Goal: Information Seeking & Learning: Find contact information

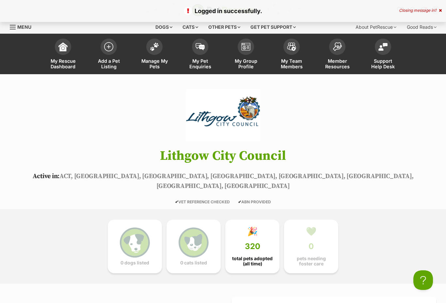
click at [13, 27] on span "Menu" at bounding box center [13, 27] width 6 height 1
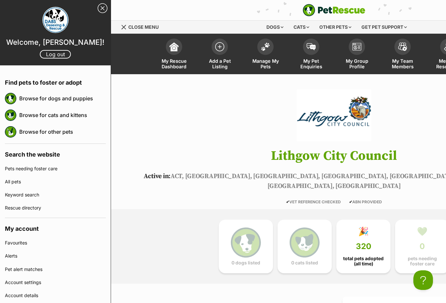
click at [105, 10] on link "Close Sidebar" at bounding box center [103, 8] width 10 height 10
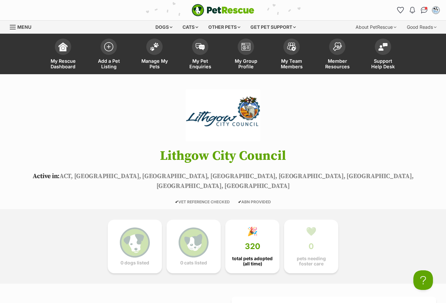
click at [64, 62] on span "My Rescue Dashboard" at bounding box center [62, 63] width 29 height 11
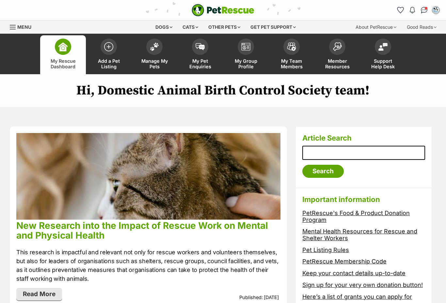
click at [319, 211] on link "PetRescue's Food & Product Donation Program" at bounding box center [355, 216] width 107 height 14
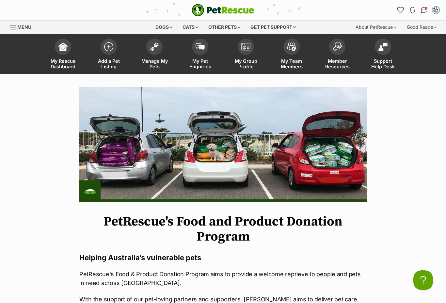
click at [290, 26] on div "Get pet support" at bounding box center [273, 27] width 55 height 13
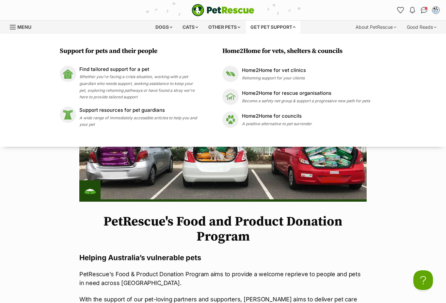
click at [235, 26] on div "Other pets" at bounding box center [224, 27] width 41 height 13
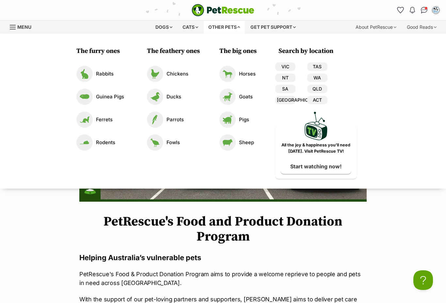
click at [192, 26] on div "Cats" at bounding box center [190, 27] width 25 height 13
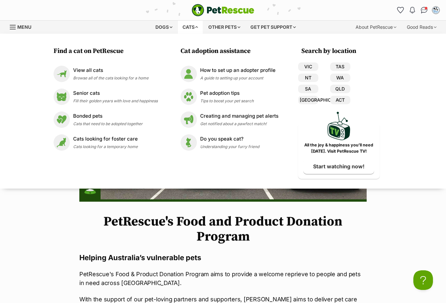
click at [168, 27] on div "Dogs" at bounding box center [164, 27] width 26 height 13
click at [377, 4] on div "PetRescue home Notifications Read Check out our new members article - We've upd…" at bounding box center [223, 10] width 436 height 20
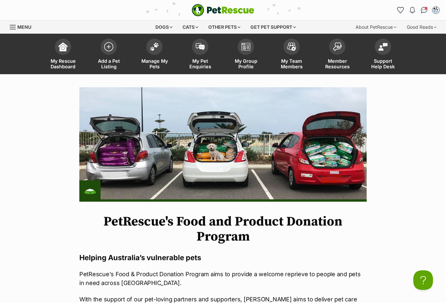
click at [11, 32] on link "Menu" at bounding box center [23, 27] width 26 height 12
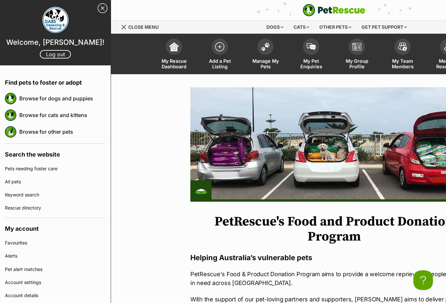
scroll to position [7, 0]
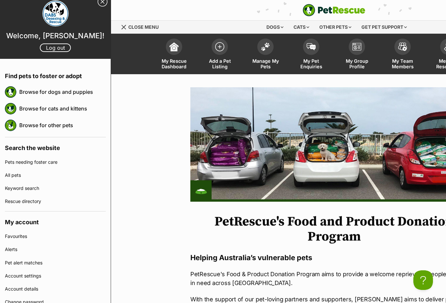
click at [36, 206] on link "Rescue directory" at bounding box center [55, 201] width 101 height 13
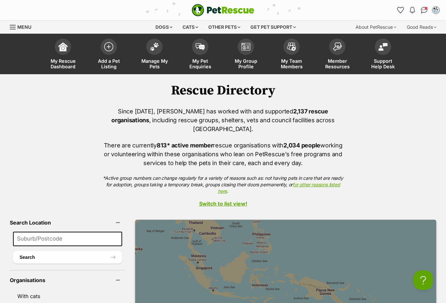
click at [56, 232] on input at bounding box center [67, 239] width 109 height 14
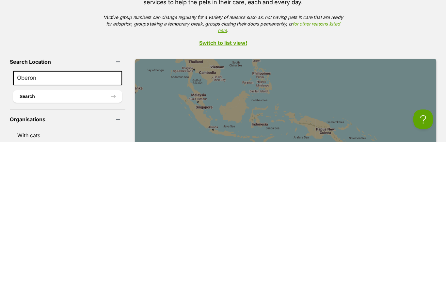
type input "Oberon"
click at [53, 251] on button "Search" at bounding box center [67, 257] width 109 height 12
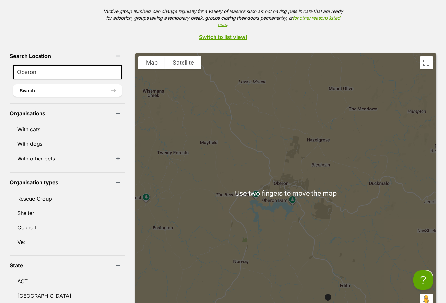
scroll to position [167, 0]
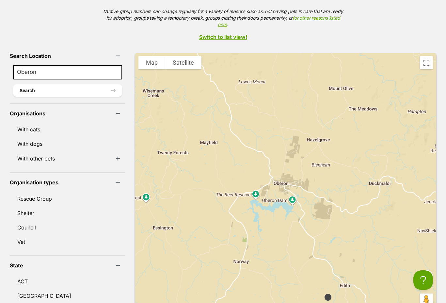
click at [42, 86] on button "Search" at bounding box center [67, 90] width 109 height 12
click at [24, 220] on link "Council" at bounding box center [68, 227] width 116 height 14
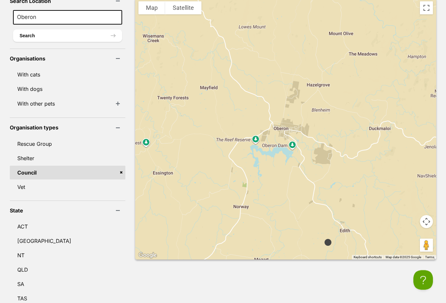
scroll to position [218, 0]
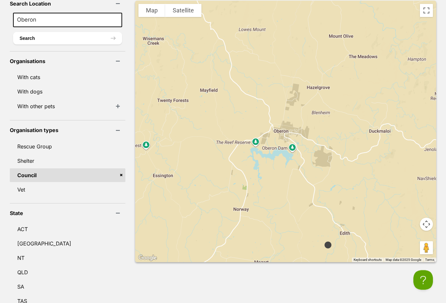
click at [25, 143] on link "Rescue Group" at bounding box center [68, 147] width 116 height 14
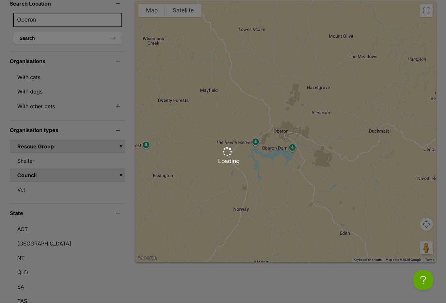
scroll to position [219, 0]
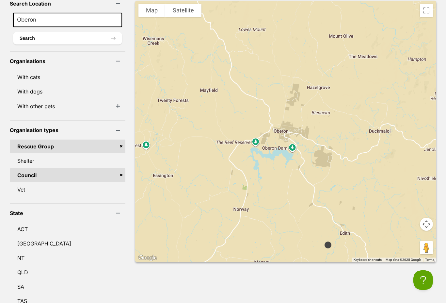
click at [55, 32] on button "Search" at bounding box center [67, 38] width 109 height 12
click at [279, 140] on div at bounding box center [285, 131] width 301 height 261
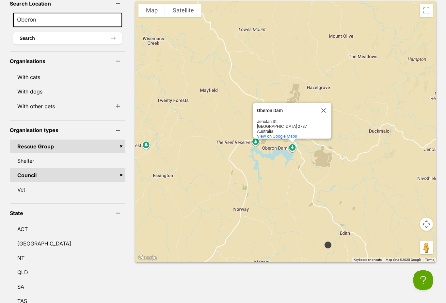
click at [275, 139] on div "Oberon Dam Oberon Dam Jenolan St Oberon NSW 2787 Australia View on Google Maps" at bounding box center [285, 131] width 301 height 261
click at [375, 126] on div "Oberon Dam Oberon Dam Jenolan St Oberon NSW 2787 Australia View on Google Maps" at bounding box center [285, 131] width 301 height 261
click at [17, 184] on link "Vet" at bounding box center [68, 190] width 116 height 14
click at [391, 80] on div "Oberon Dam Oberon Dam Jenolan St Oberon NSW 2787 Australia View on Google Maps" at bounding box center [285, 131] width 301 height 261
click at [316, 103] on button "Close" at bounding box center [324, 111] width 16 height 16
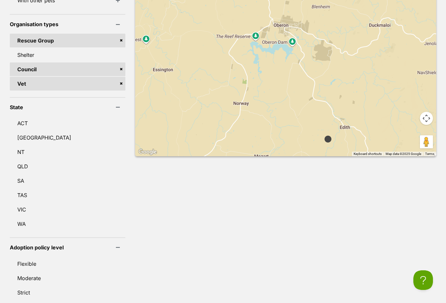
scroll to position [327, 0]
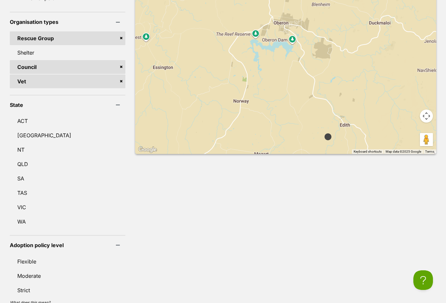
click at [20, 129] on link "NSW" at bounding box center [68, 135] width 116 height 14
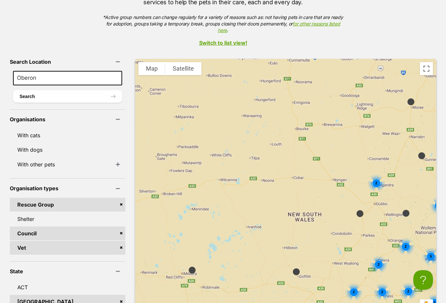
scroll to position [161, 0]
click at [237, 40] on link "Switch to list view!" at bounding box center [223, 43] width 446 height 6
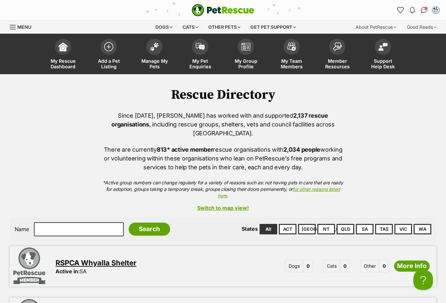
click at [308, 224] on link "NSW" at bounding box center [307, 229] width 18 height 10
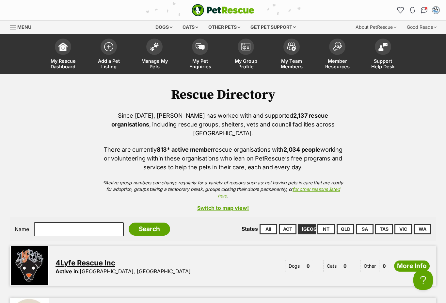
click at [235, 205] on link "Switch to map view!" at bounding box center [223, 208] width 427 height 6
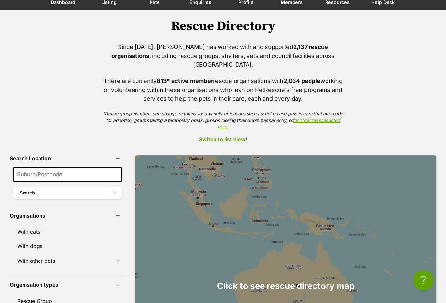
scroll to position [63, 0]
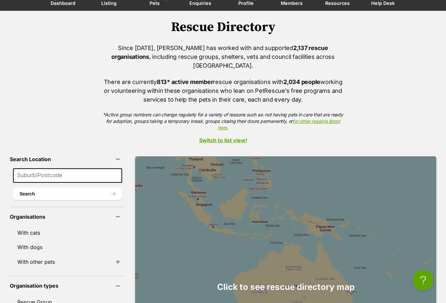
click at [36, 169] on input at bounding box center [67, 175] width 109 height 14
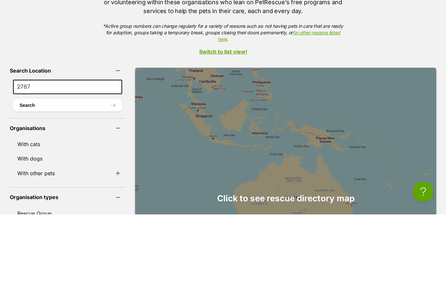
type input "2787"
click at [28, 226] on link "With cats" at bounding box center [68, 233] width 116 height 14
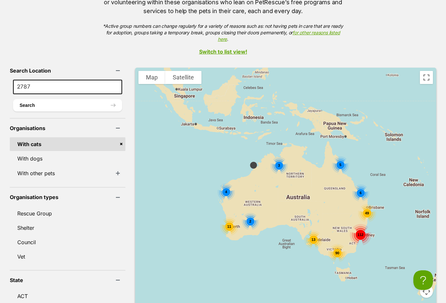
click at [26, 154] on link "With dogs" at bounding box center [68, 159] width 116 height 14
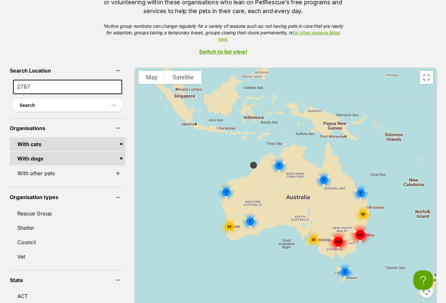
click at [29, 206] on link "Rescue Group" at bounding box center [68, 213] width 116 height 14
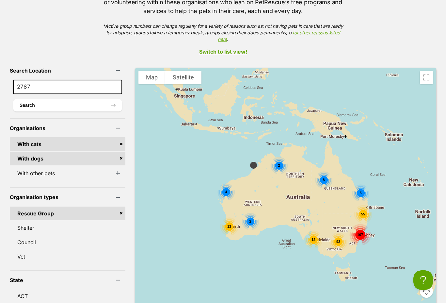
click at [23, 235] on link "Council" at bounding box center [68, 242] width 116 height 14
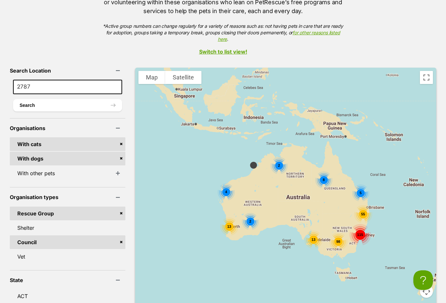
click at [37, 99] on button "Search" at bounding box center [67, 105] width 109 height 12
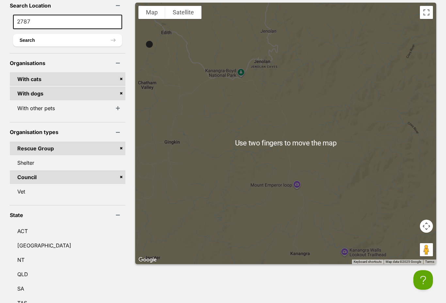
scroll to position [215, 0]
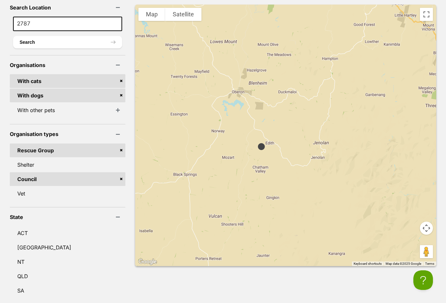
click at [21, 242] on link "NSW" at bounding box center [68, 247] width 116 height 14
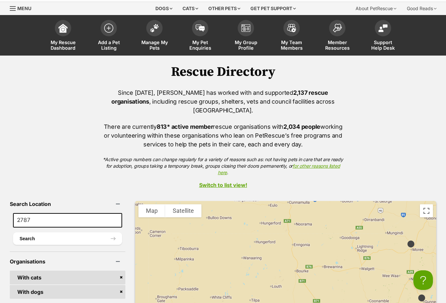
scroll to position [0, 0]
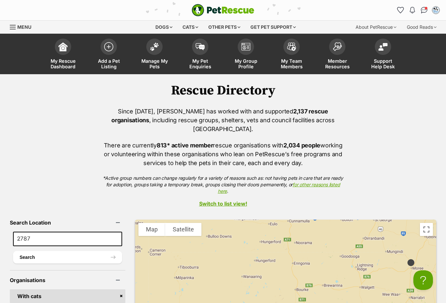
click at [331, 182] on link "for other reasons listed here" at bounding box center [279, 188] width 122 height 12
click at [12, 32] on link "Menu" at bounding box center [23, 27] width 26 height 12
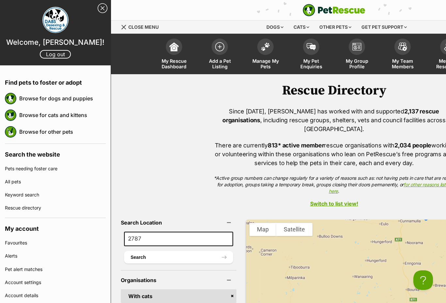
click at [17, 207] on link "Rescue directory" at bounding box center [55, 207] width 101 height 13
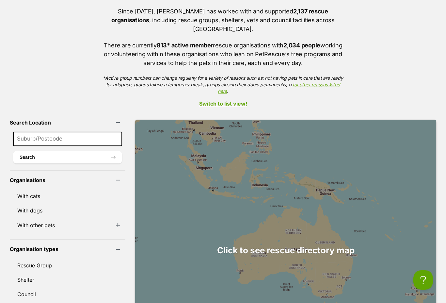
scroll to position [108, 0]
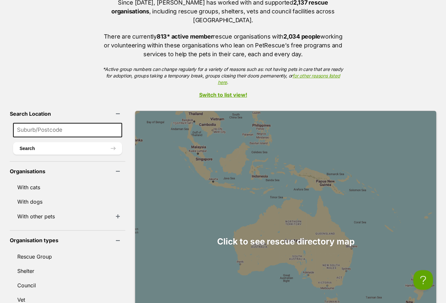
click at [26, 126] on input at bounding box center [67, 130] width 109 height 14
type input "Oberon shire council 2787"
click at [53, 142] on button "Search" at bounding box center [67, 148] width 109 height 12
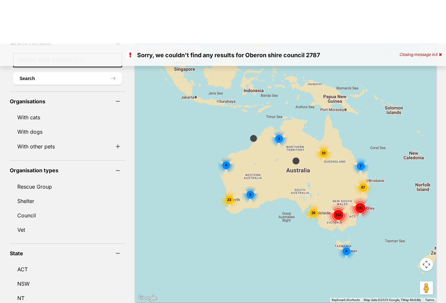
scroll to position [223, 0]
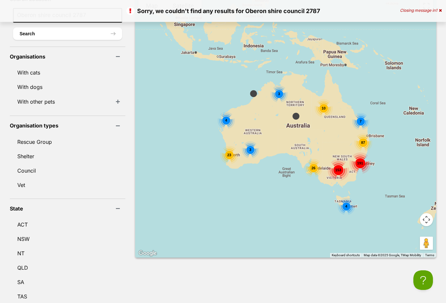
click at [27, 165] on link "Council" at bounding box center [68, 171] width 116 height 14
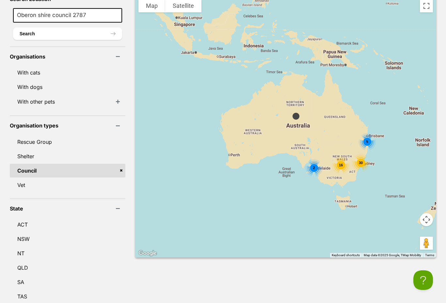
click at [23, 232] on link "NSW" at bounding box center [68, 239] width 116 height 14
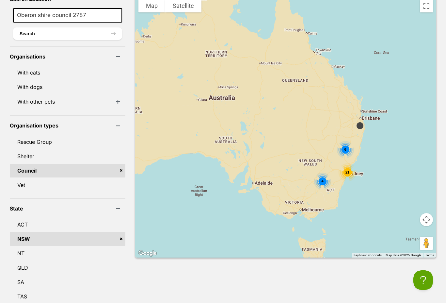
click at [314, 174] on div "4" at bounding box center [322, 180] width 17 height 17
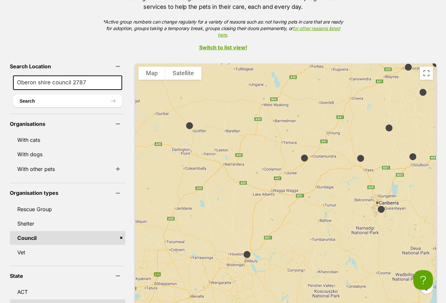
scroll to position [156, 0]
